Goal: Navigation & Orientation: Find specific page/section

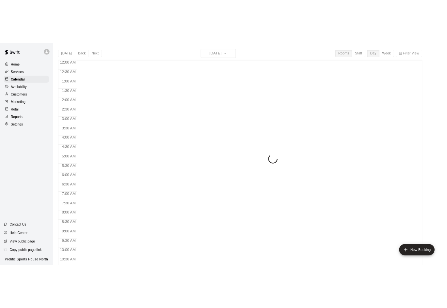
scroll to position [153, 0]
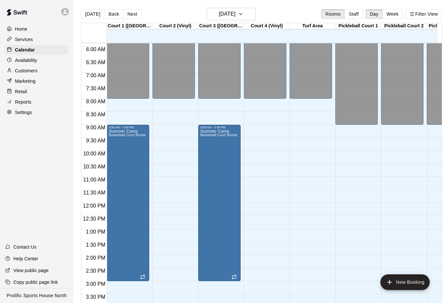
click at [68, 15] on div at bounding box center [67, 11] width 14 height 13
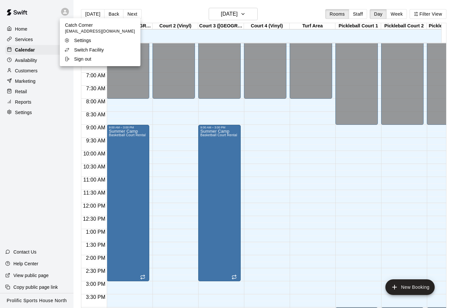
click at [89, 51] on p "Switch Facility" at bounding box center [89, 50] width 30 height 7
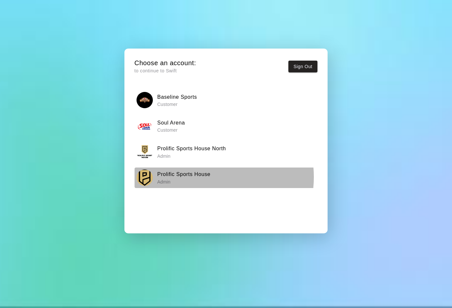
click at [209, 177] on h6 "Prolific Sports House" at bounding box center [183, 174] width 53 height 8
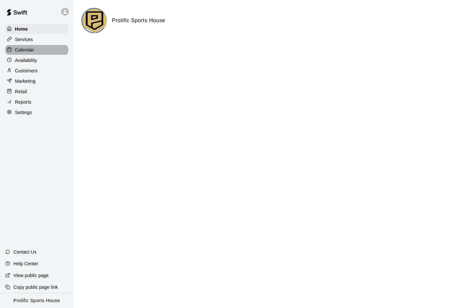
click at [37, 49] on div "Calendar" at bounding box center [36, 50] width 63 height 10
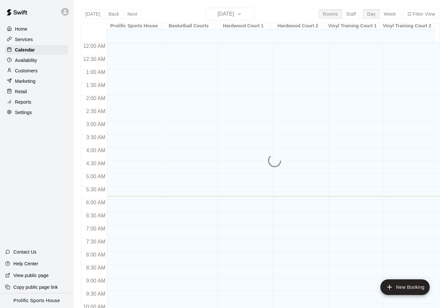
scroll to position [154, 0]
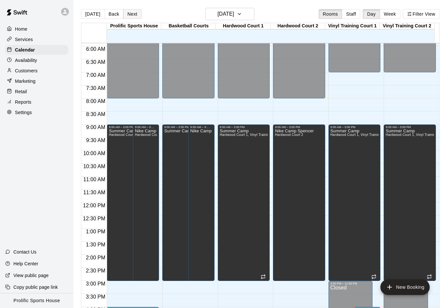
click at [132, 16] on button "Next" at bounding box center [132, 14] width 18 height 10
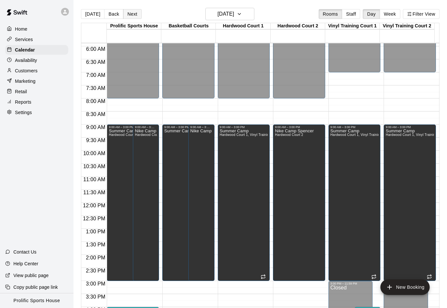
click at [128, 13] on button "Next" at bounding box center [132, 14] width 18 height 10
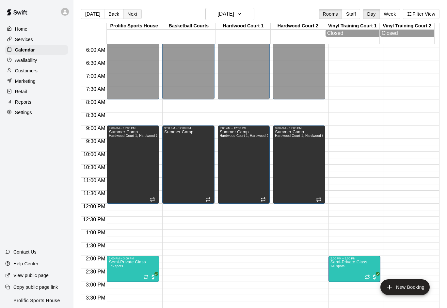
click at [131, 12] on button "Next" at bounding box center [132, 14] width 18 height 10
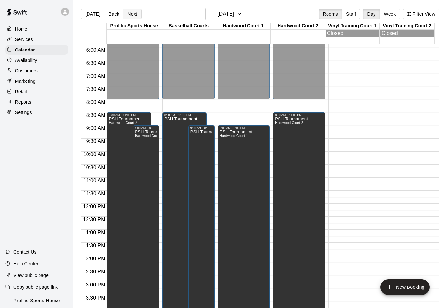
click at [131, 14] on button "Next" at bounding box center [132, 14] width 18 height 10
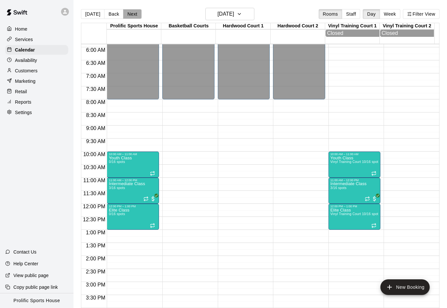
click at [126, 14] on button "Next" at bounding box center [132, 14] width 18 height 10
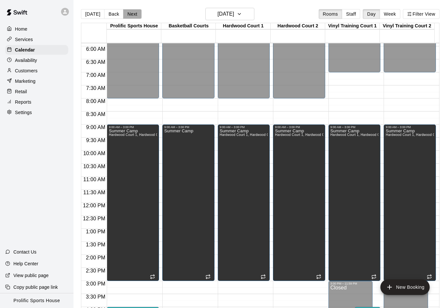
click at [134, 14] on button "Next" at bounding box center [132, 14] width 18 height 10
click at [128, 14] on button "Next" at bounding box center [132, 14] width 18 height 10
click at [134, 15] on button "Next" at bounding box center [132, 14] width 18 height 10
click at [125, 16] on button "Next" at bounding box center [132, 14] width 18 height 10
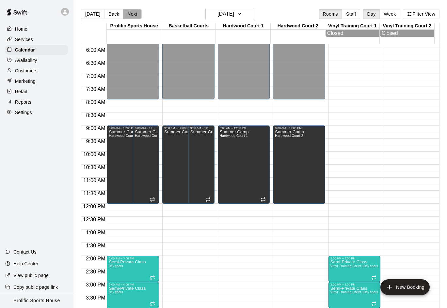
click at [132, 11] on button "Next" at bounding box center [132, 14] width 18 height 10
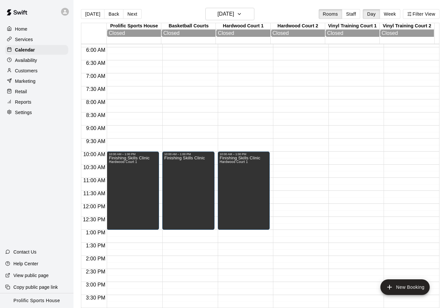
click at [130, 18] on button "Next" at bounding box center [132, 14] width 18 height 10
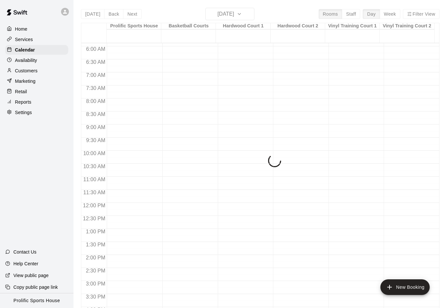
click at [130, 17] on div "Today Back Next Sunday Aug 31 Rooms Staff Day Week Filter View Prolific Sports …" at bounding box center [260, 162] width 358 height 308
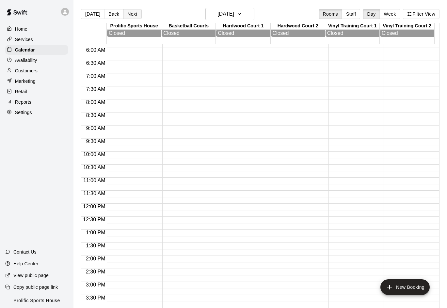
click at [133, 15] on button "Next" at bounding box center [132, 14] width 18 height 10
click at [132, 11] on button "Next" at bounding box center [132, 14] width 18 height 10
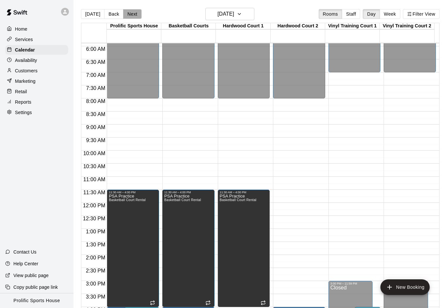
click at [130, 12] on button "Next" at bounding box center [132, 14] width 18 height 10
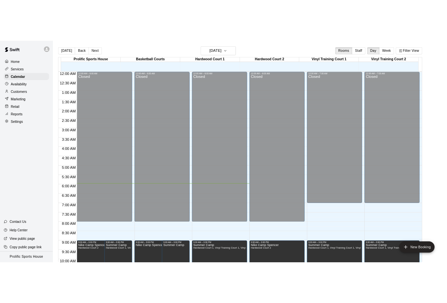
scroll to position [155, 0]
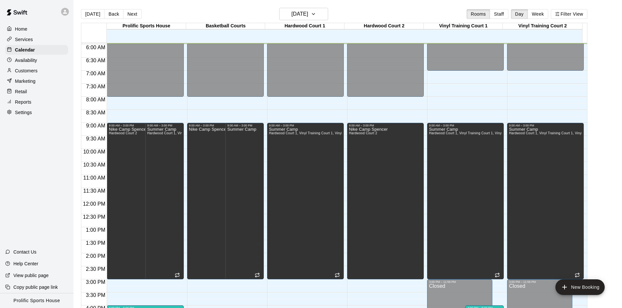
click at [68, 13] on div at bounding box center [65, 12] width 8 height 8
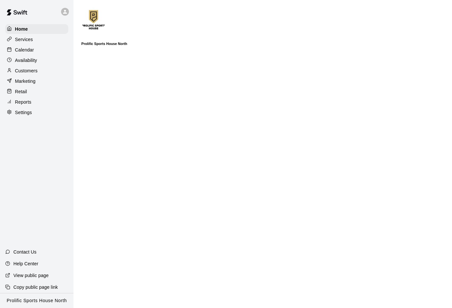
click at [28, 52] on p "Calendar" at bounding box center [24, 50] width 19 height 7
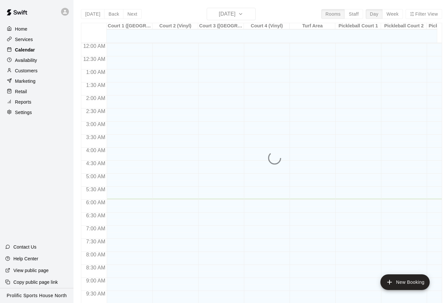
scroll to position [156, 0]
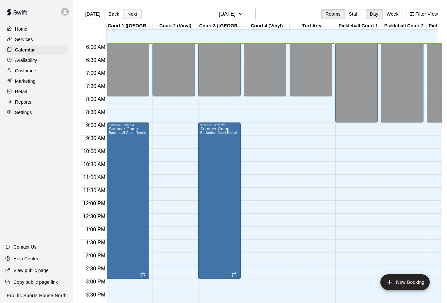
click at [134, 12] on button "Next" at bounding box center [132, 14] width 18 height 10
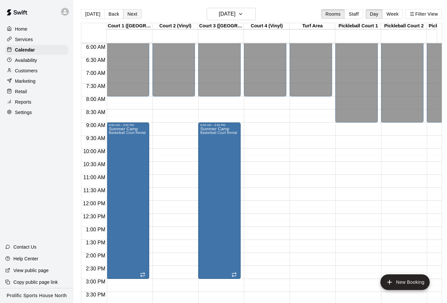
click at [135, 16] on button "Next" at bounding box center [132, 14] width 18 height 10
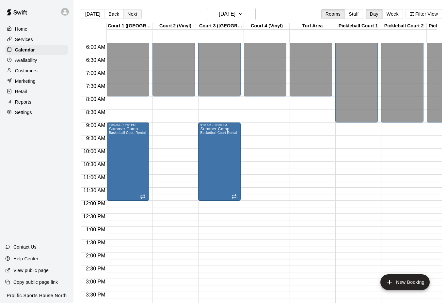
click at [133, 17] on button "Next" at bounding box center [132, 14] width 18 height 10
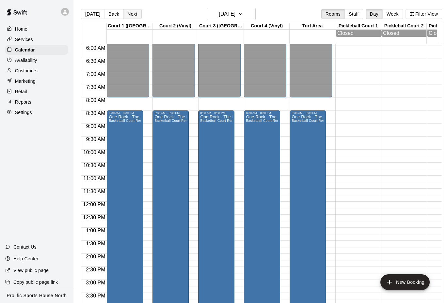
click at [130, 9] on button "Next" at bounding box center [132, 14] width 18 height 10
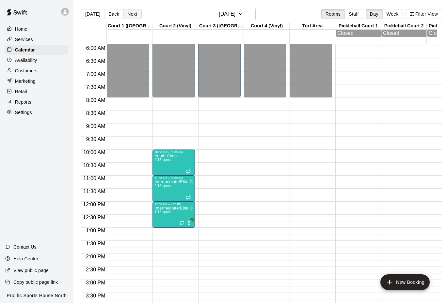
click at [128, 12] on button "Next" at bounding box center [132, 14] width 18 height 10
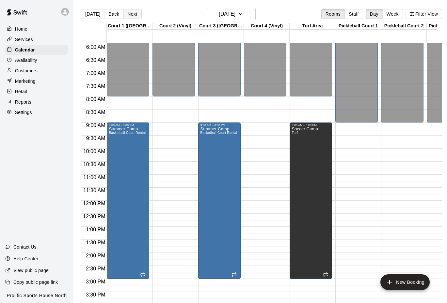
click at [130, 17] on button "Next" at bounding box center [132, 14] width 18 height 10
click at [131, 17] on button "Next" at bounding box center [132, 14] width 18 height 10
click at [129, 17] on button "Next" at bounding box center [132, 14] width 18 height 10
click at [134, 13] on button "Next" at bounding box center [132, 14] width 18 height 10
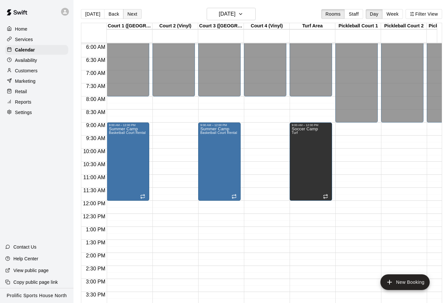
click at [131, 14] on button "Next" at bounding box center [132, 14] width 18 height 10
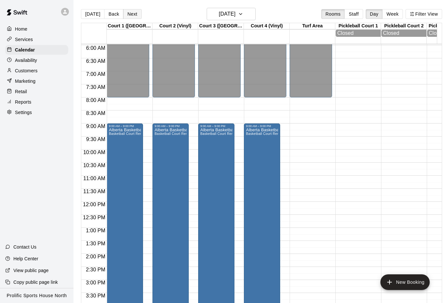
click at [130, 13] on button "Next" at bounding box center [132, 14] width 18 height 10
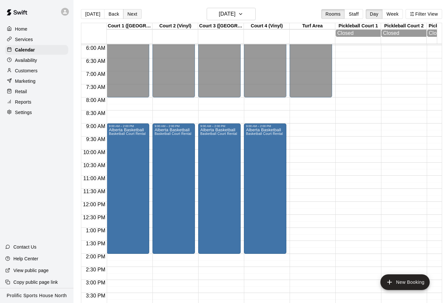
click at [132, 11] on button "Next" at bounding box center [132, 14] width 18 height 10
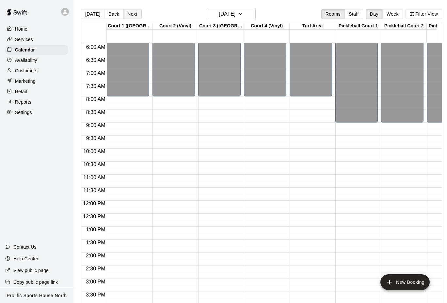
click at [131, 13] on button "Next" at bounding box center [132, 14] width 18 height 10
click at [128, 11] on button "Next" at bounding box center [132, 14] width 18 height 10
